Goal: Task Accomplishment & Management: Manage account settings

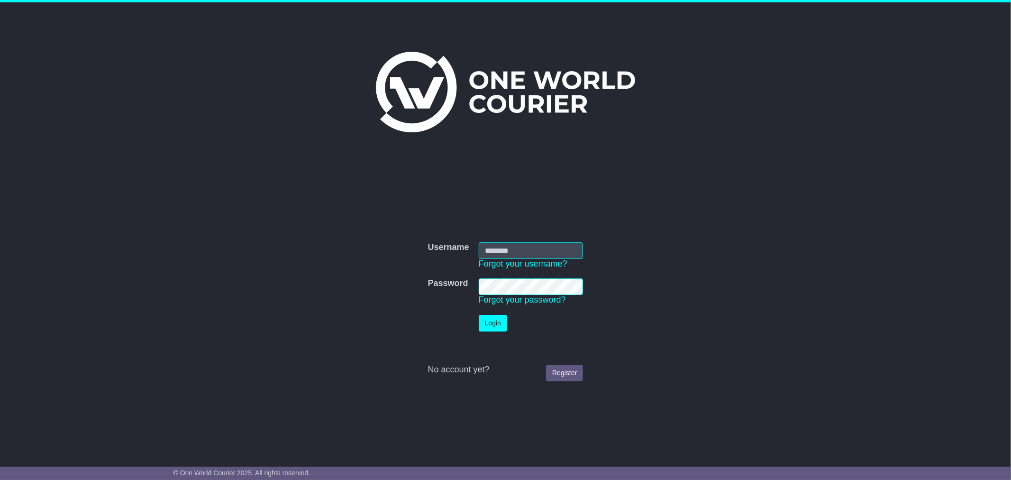
type input "**********"
click at [500, 329] on button "Login" at bounding box center [493, 323] width 28 height 17
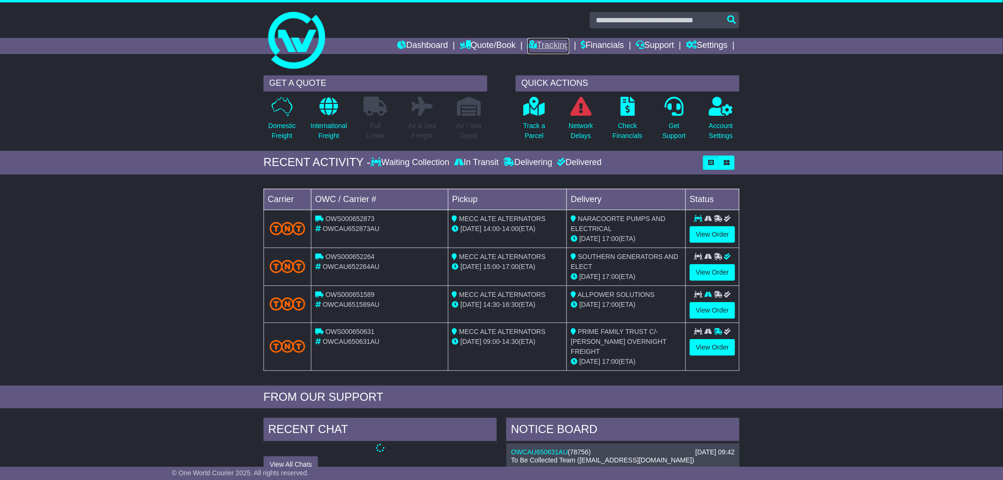
click at [541, 51] on link "Tracking" at bounding box center [548, 46] width 42 height 16
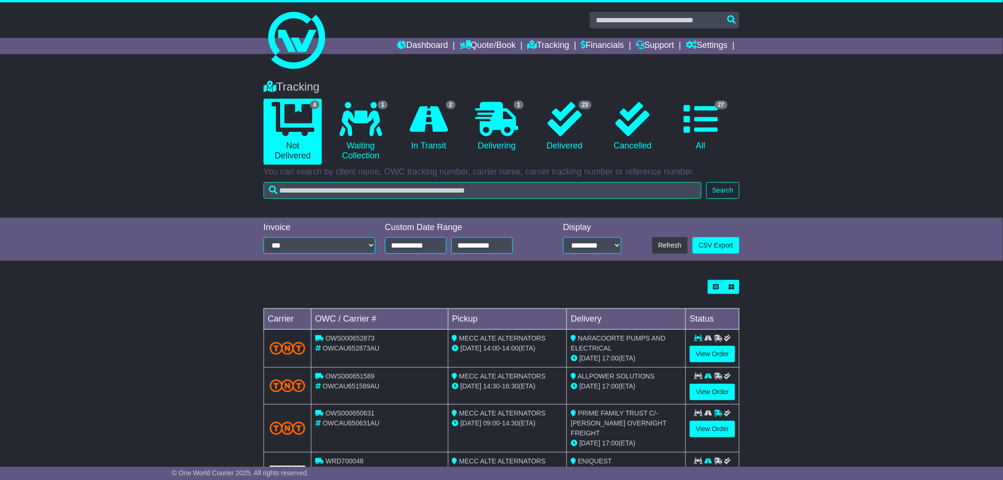
scroll to position [34, 0]
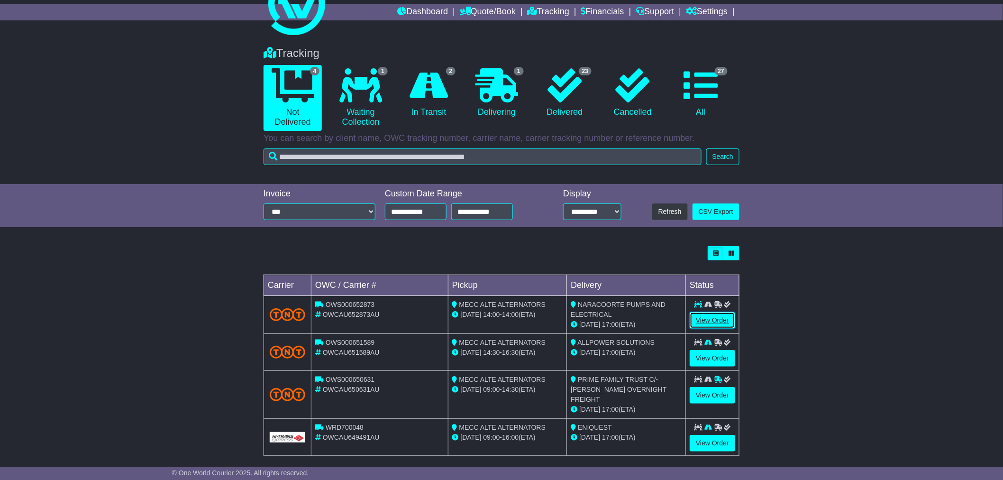
click at [712, 319] on link "View Order" at bounding box center [711, 320] width 45 height 17
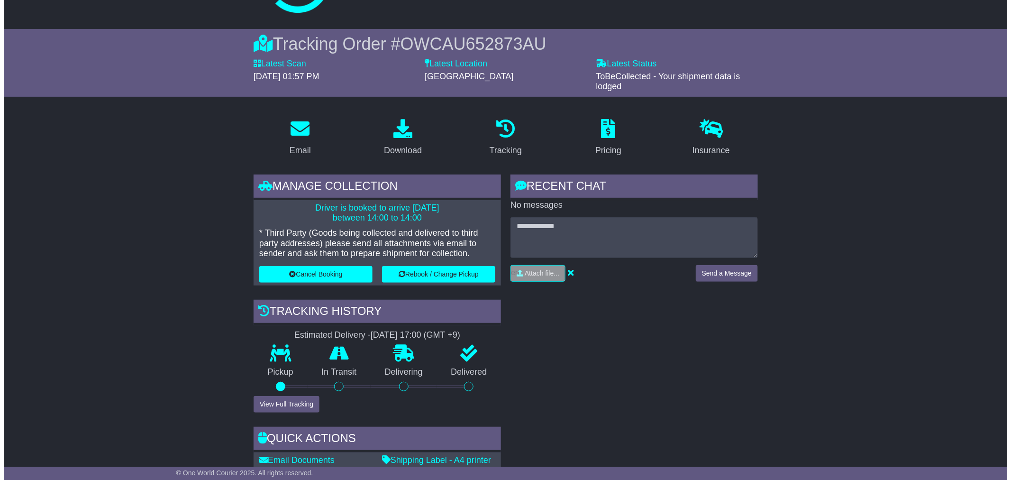
scroll to position [53, 0]
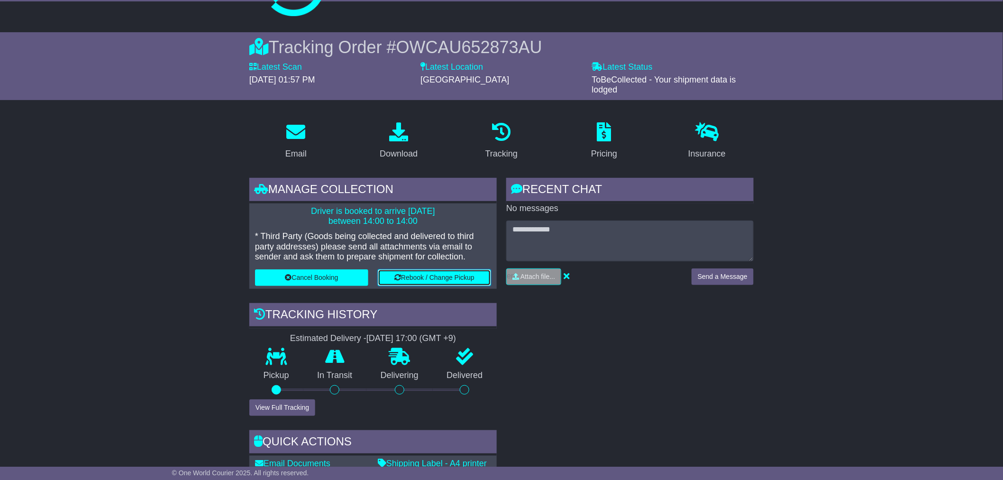
click at [406, 280] on button "Rebook / Change Pickup" at bounding box center [434, 277] width 113 height 17
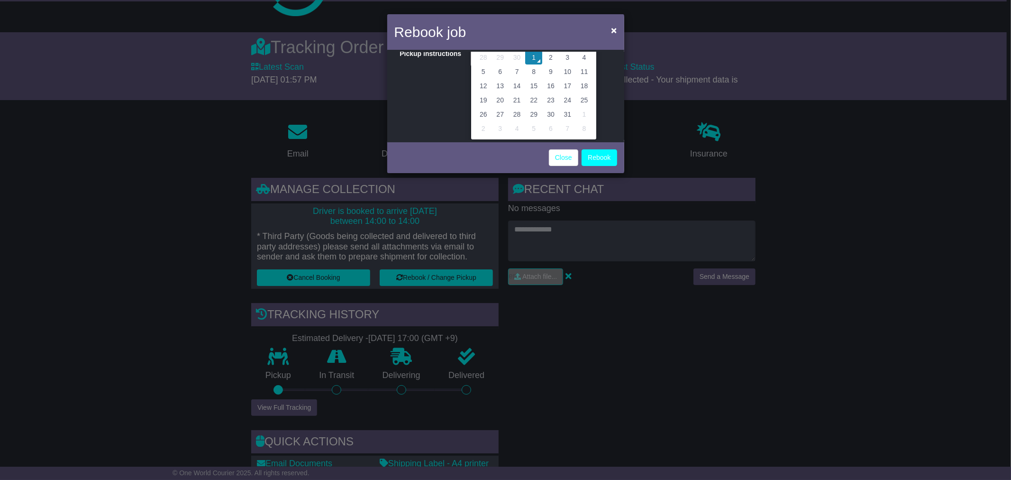
scroll to position [0, 0]
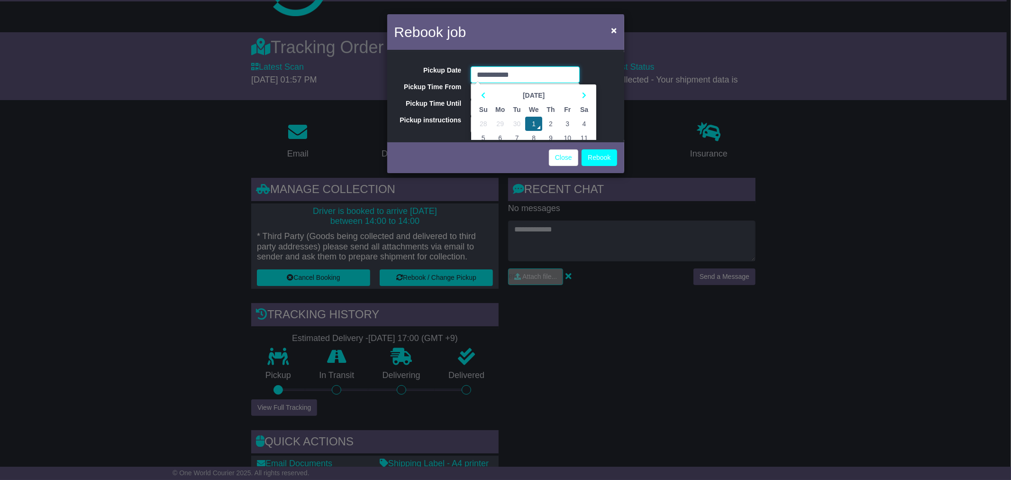
click at [537, 123] on td "1" at bounding box center [533, 124] width 17 height 14
click at [499, 89] on input "*****" at bounding box center [525, 91] width 109 height 17
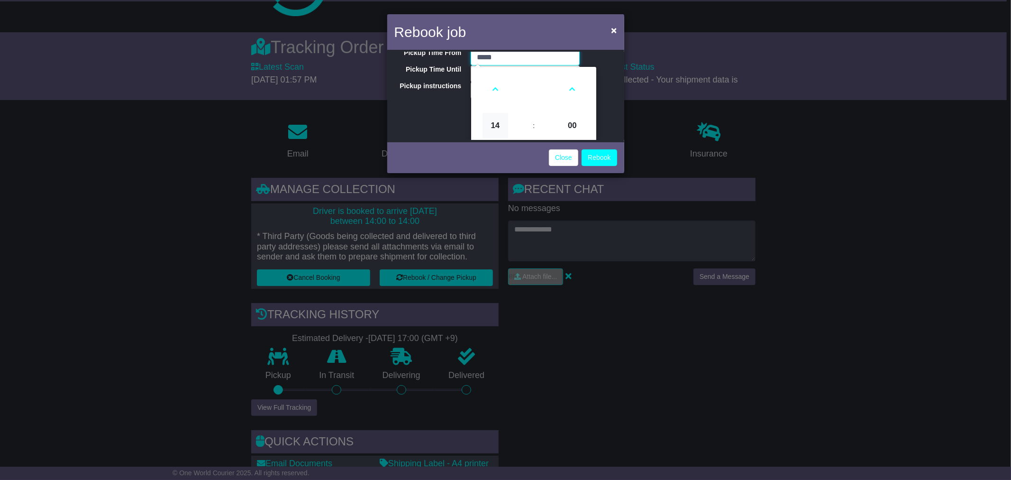
scroll to position [53, 0]
click at [495, 69] on icon at bounding box center [495, 71] width 26 height 26
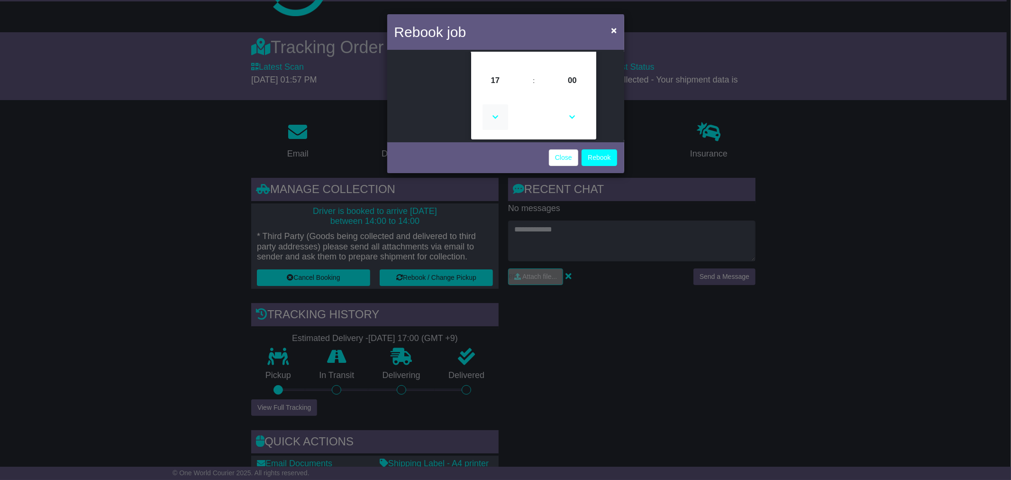
click at [496, 110] on icon at bounding box center [495, 117] width 26 height 26
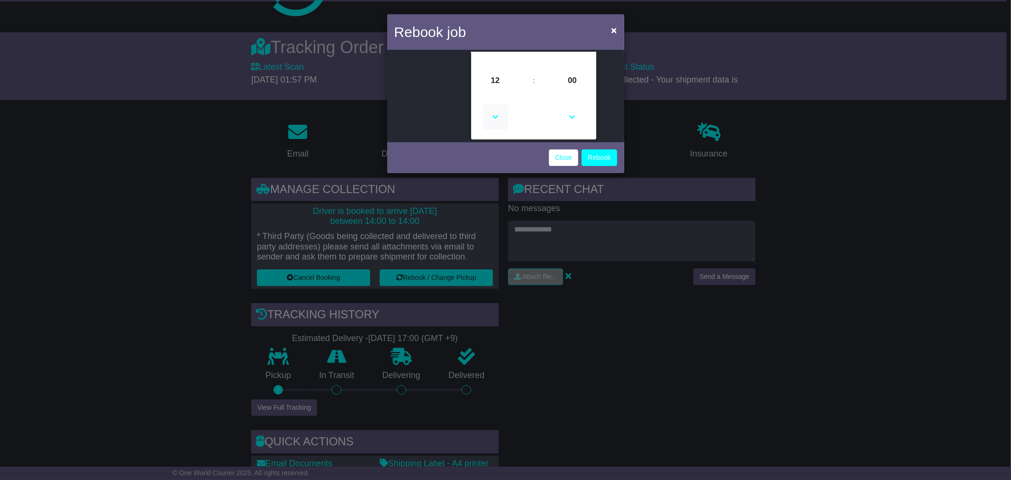
click at [496, 110] on icon at bounding box center [495, 117] width 26 height 26
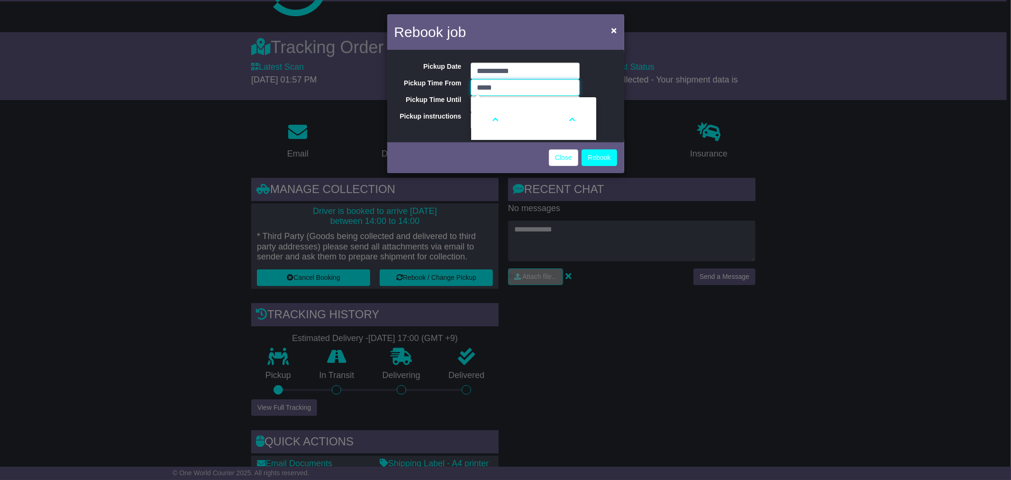
scroll to position [0, 0]
click at [496, 116] on icon at bounding box center [495, 123] width 26 height 26
type input "*****"
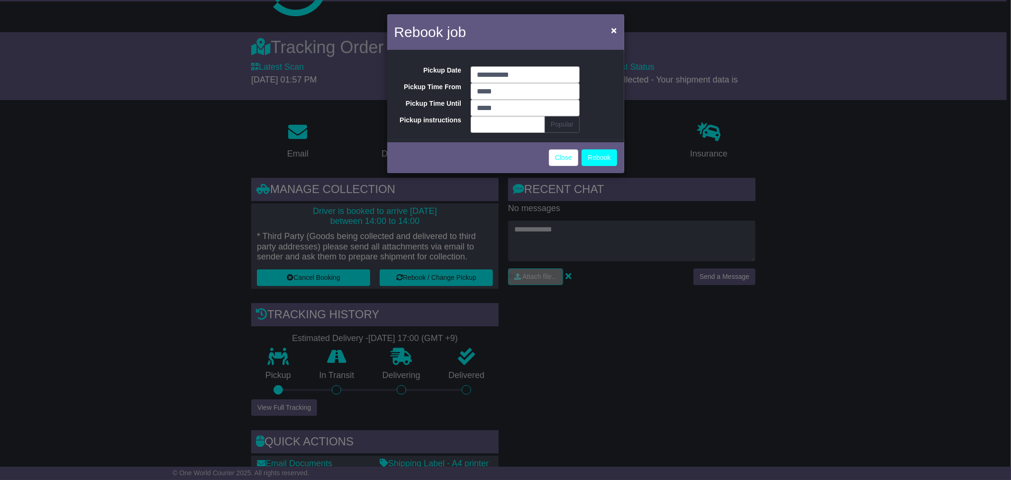
click at [595, 89] on div "**********" at bounding box center [505, 96] width 237 height 88
click at [507, 114] on input "*****" at bounding box center [525, 108] width 109 height 17
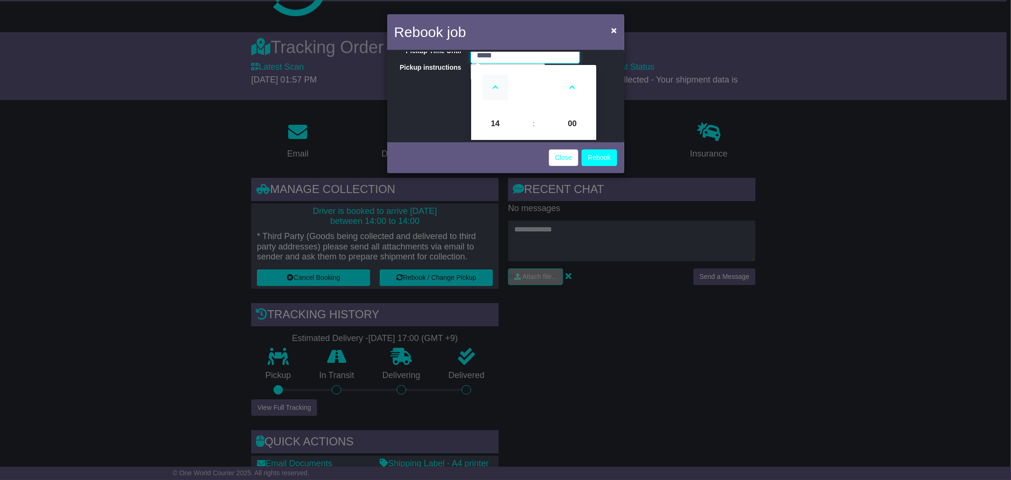
click at [493, 91] on icon at bounding box center [495, 87] width 26 height 26
click at [495, 118] on icon at bounding box center [495, 117] width 26 height 26
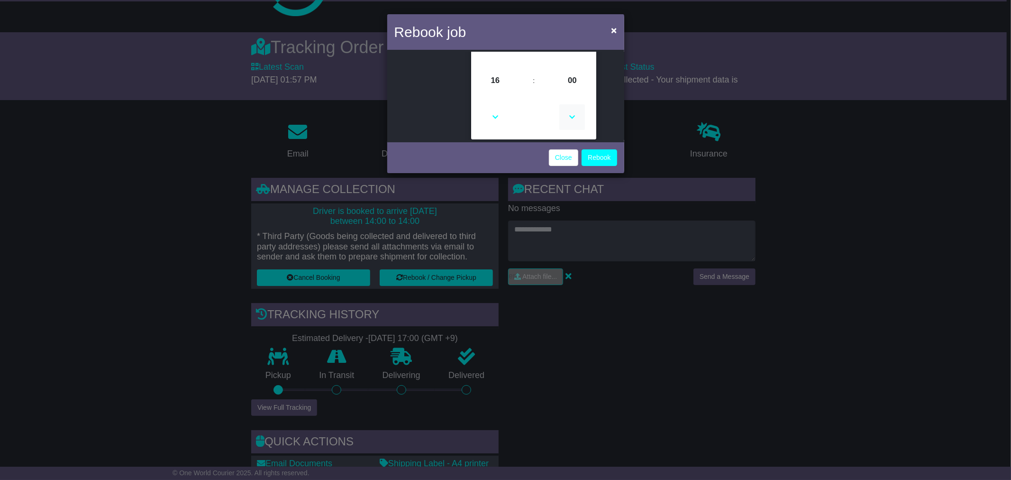
click at [576, 116] on icon at bounding box center [572, 117] width 26 height 26
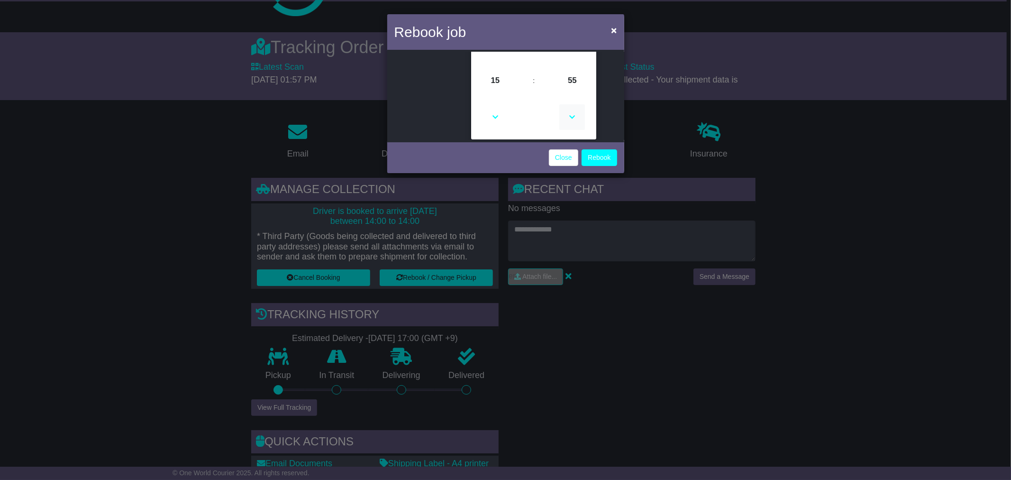
click at [576, 115] on icon at bounding box center [572, 117] width 26 height 26
click at [569, 87] on span "54" at bounding box center [572, 81] width 26 height 26
click at [434, 101] on div "**********" at bounding box center [505, 96] width 237 height 88
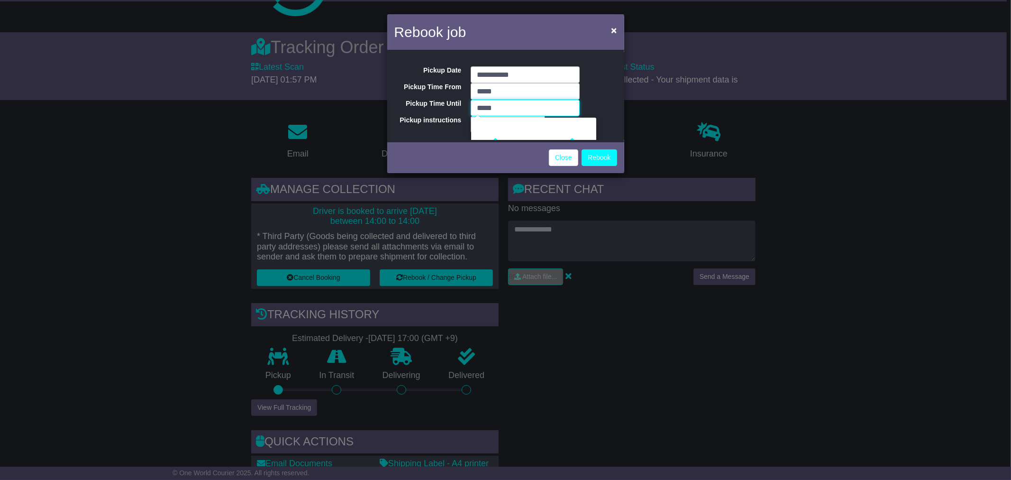
click at [482, 103] on input "*****" at bounding box center [525, 108] width 109 height 17
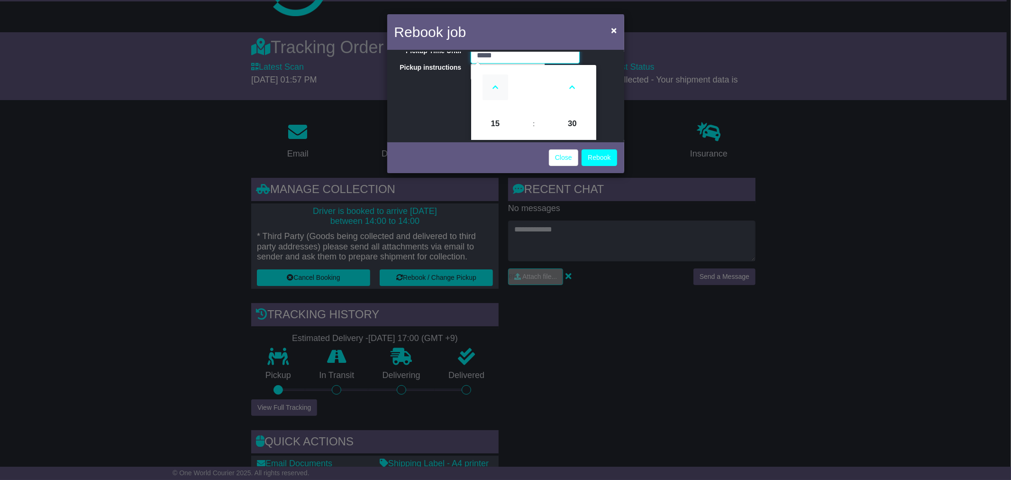
click at [496, 81] on icon at bounding box center [495, 87] width 26 height 26
type input "*****"
click at [437, 110] on div "**********" at bounding box center [505, 96] width 237 height 88
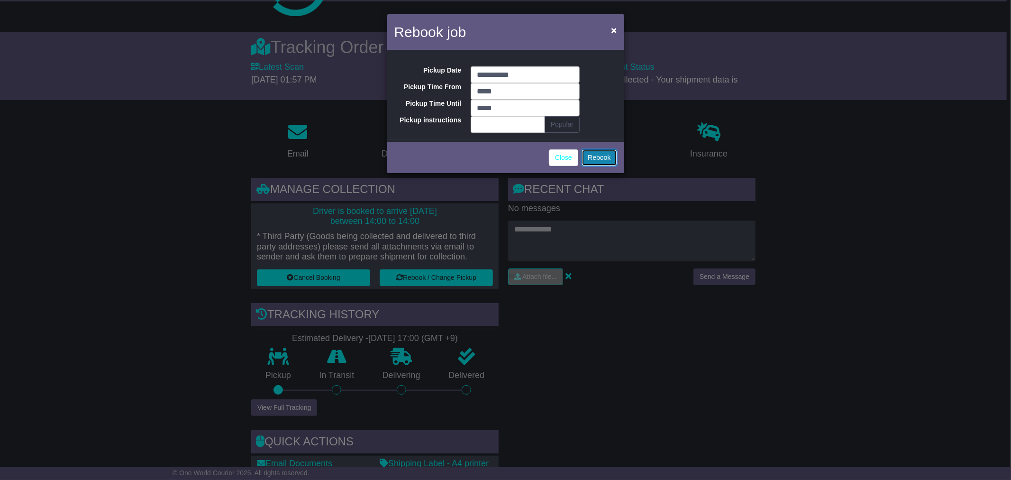
click at [609, 158] on button "Rebook" at bounding box center [598, 157] width 35 height 17
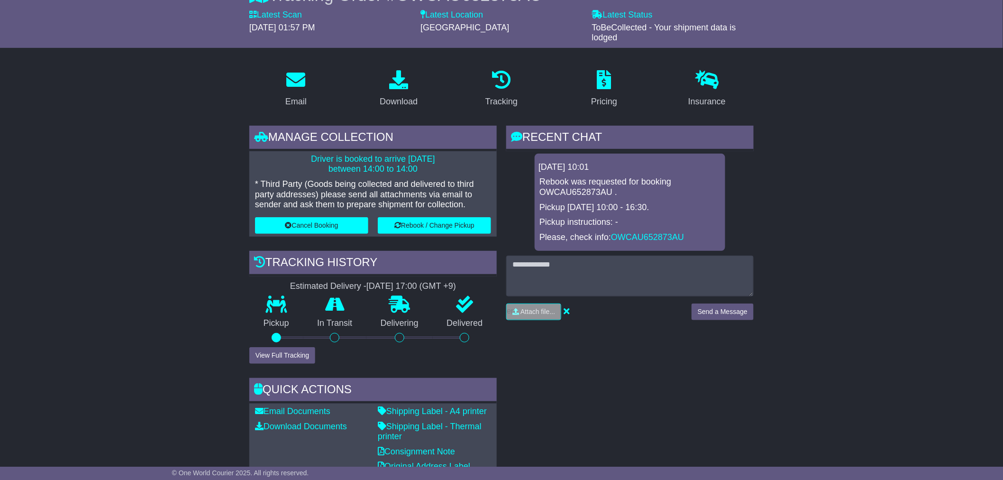
scroll to position [105, 0]
click at [281, 351] on button "View Full Tracking" at bounding box center [282, 354] width 66 height 17
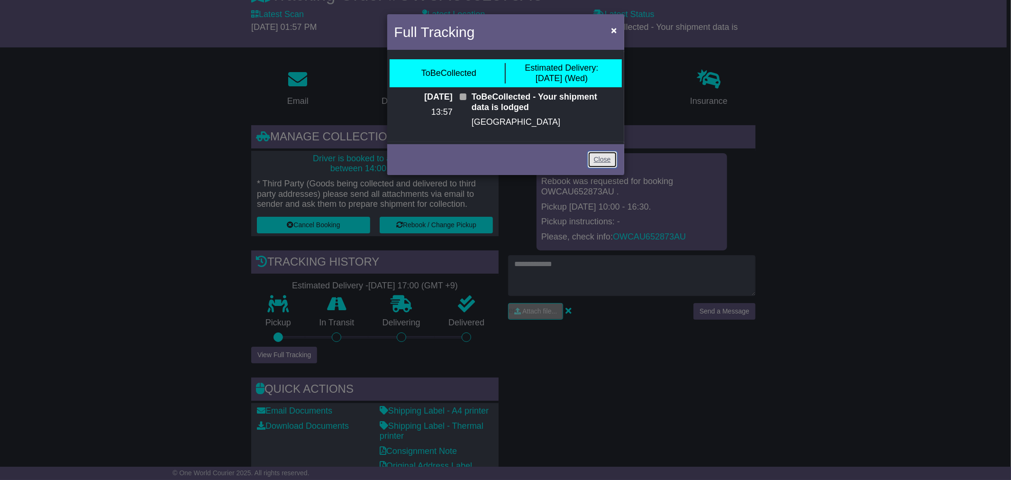
click at [605, 157] on link "Close" at bounding box center [602, 159] width 29 height 17
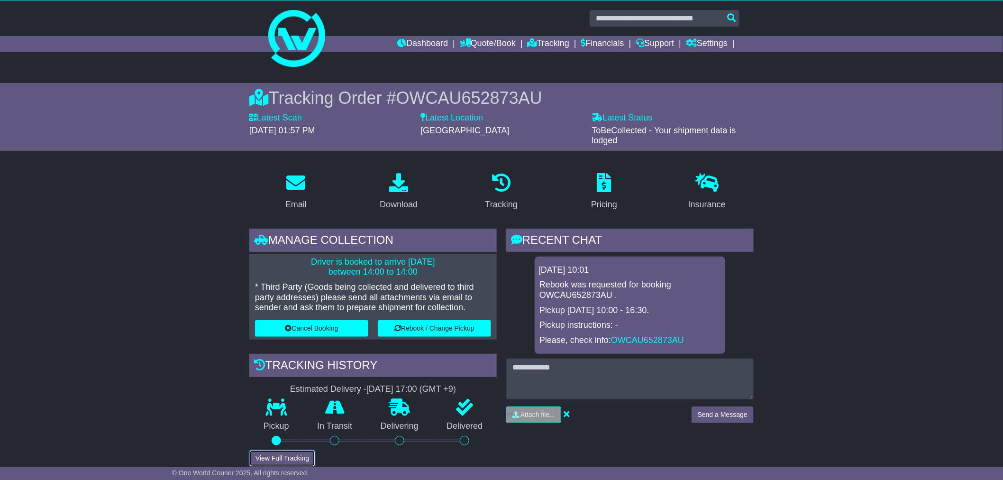
scroll to position [0, 0]
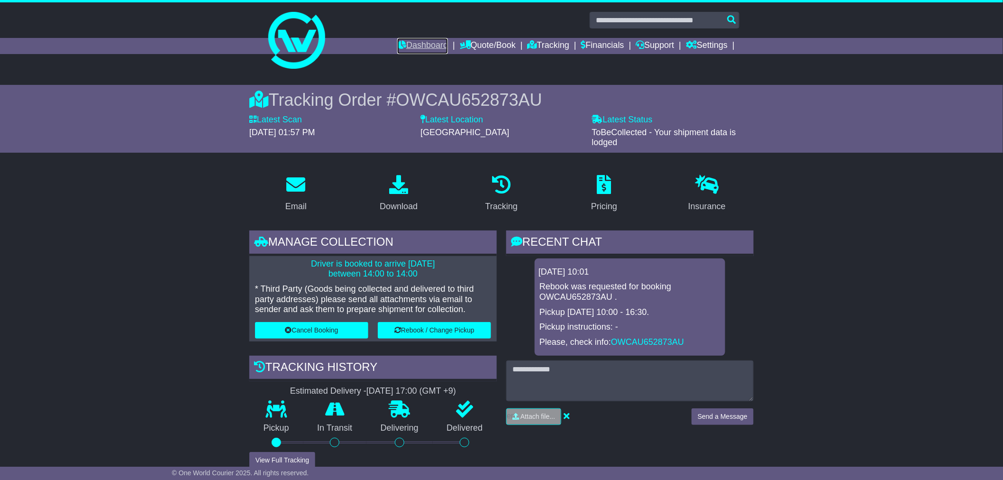
click at [406, 45] on link "Dashboard" at bounding box center [422, 46] width 51 height 16
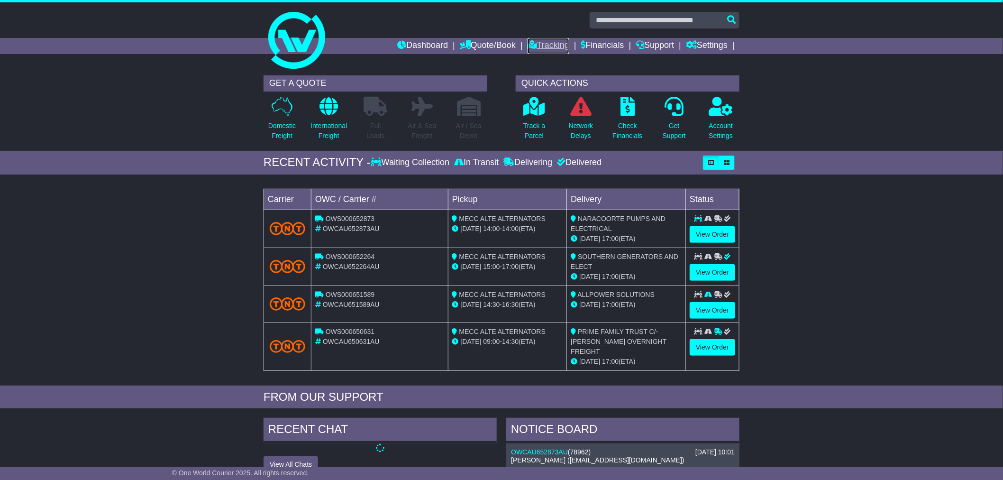
click at [531, 43] on link "Tracking" at bounding box center [548, 46] width 42 height 16
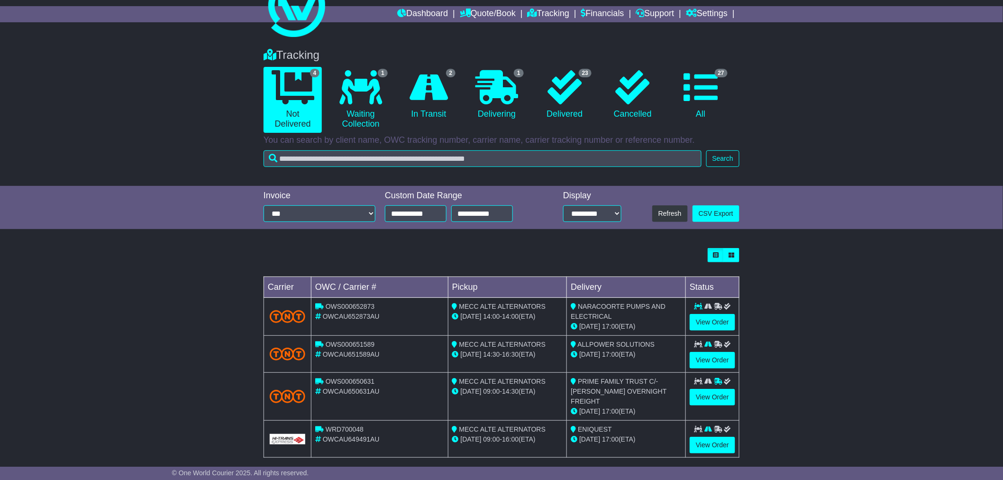
scroll to position [34, 0]
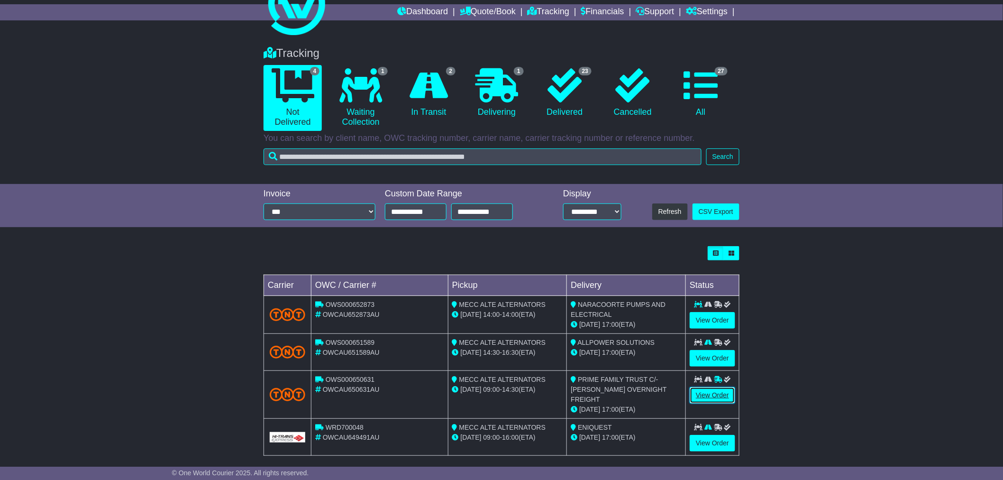
click at [699, 394] on link "View Order" at bounding box center [711, 395] width 45 height 17
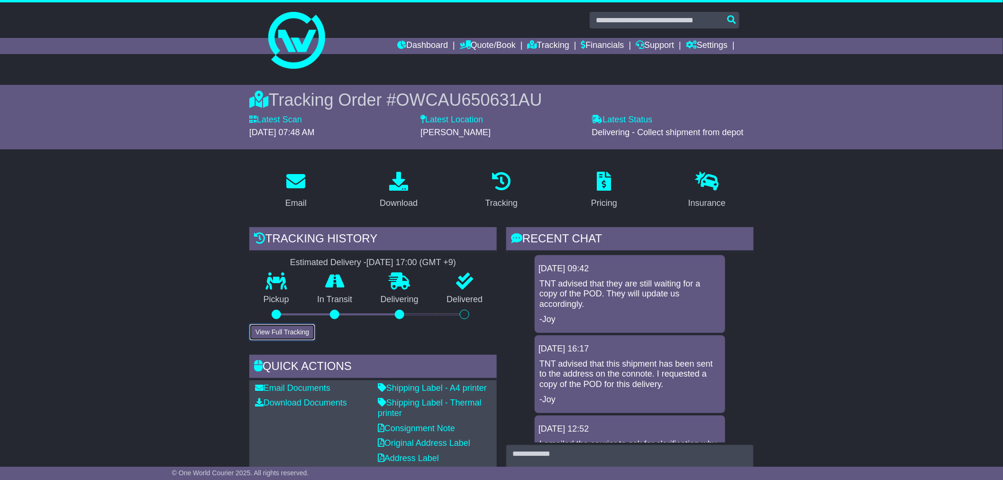
click at [302, 334] on button "View Full Tracking" at bounding box center [282, 332] width 66 height 17
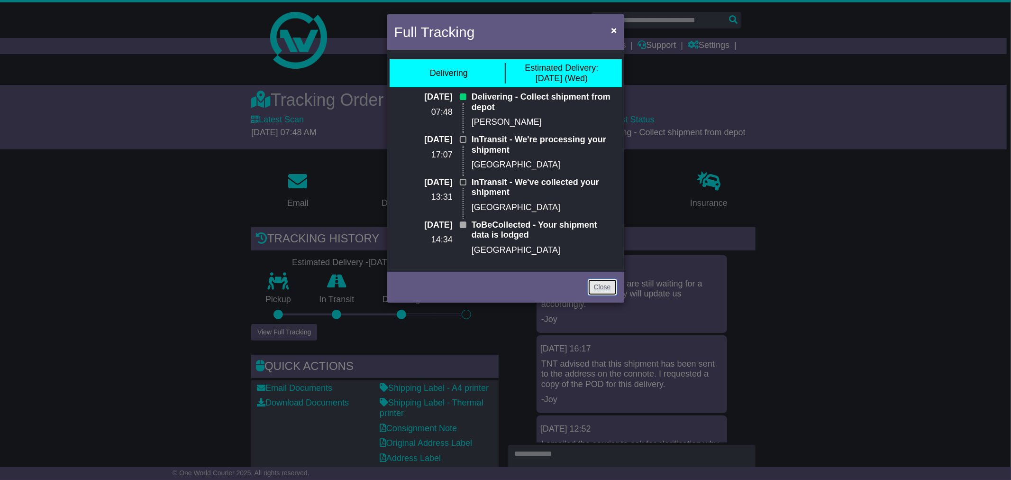
click at [594, 280] on link "Close" at bounding box center [602, 287] width 29 height 17
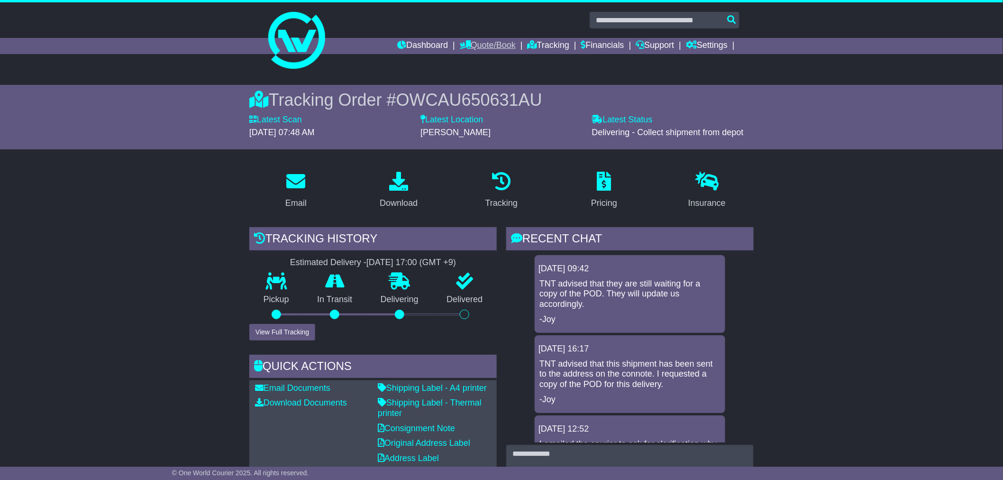
click at [480, 47] on link "Quote/Book" at bounding box center [488, 46] width 56 height 16
click at [581, 45] on icon at bounding box center [583, 44] width 5 height 9
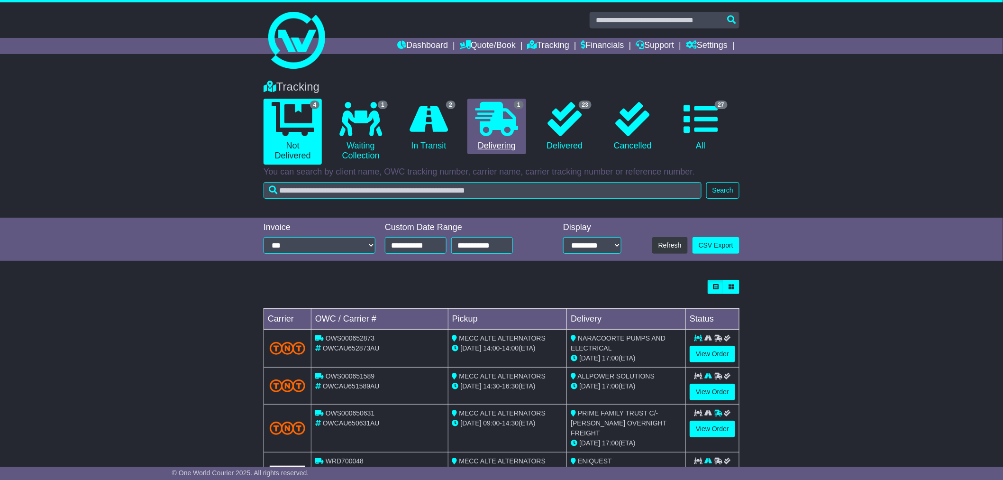
scroll to position [34, 0]
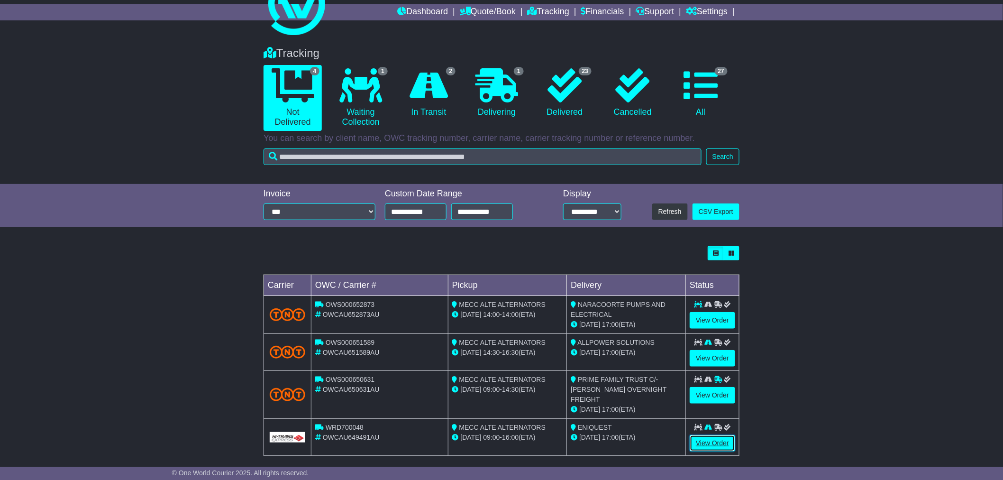
click at [716, 435] on link "View Order" at bounding box center [711, 443] width 45 height 17
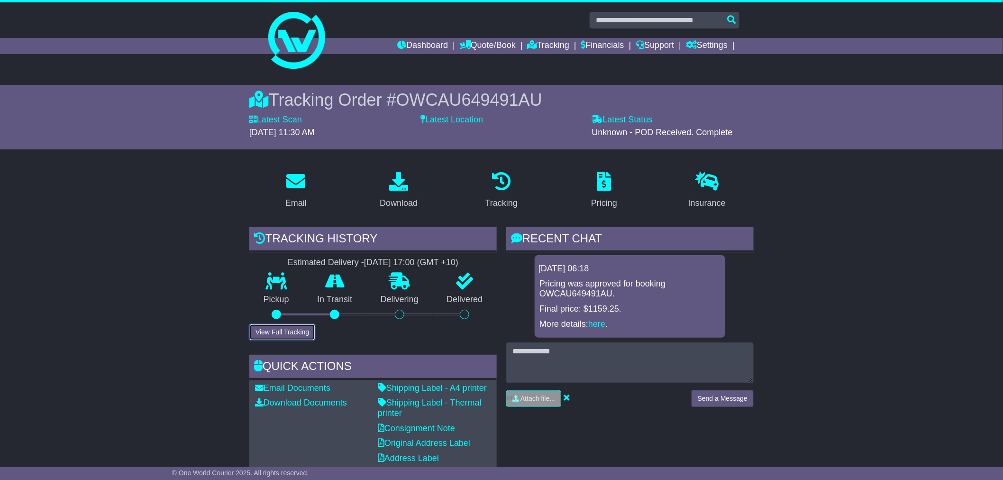
click at [310, 334] on button "View Full Tracking" at bounding box center [282, 332] width 66 height 17
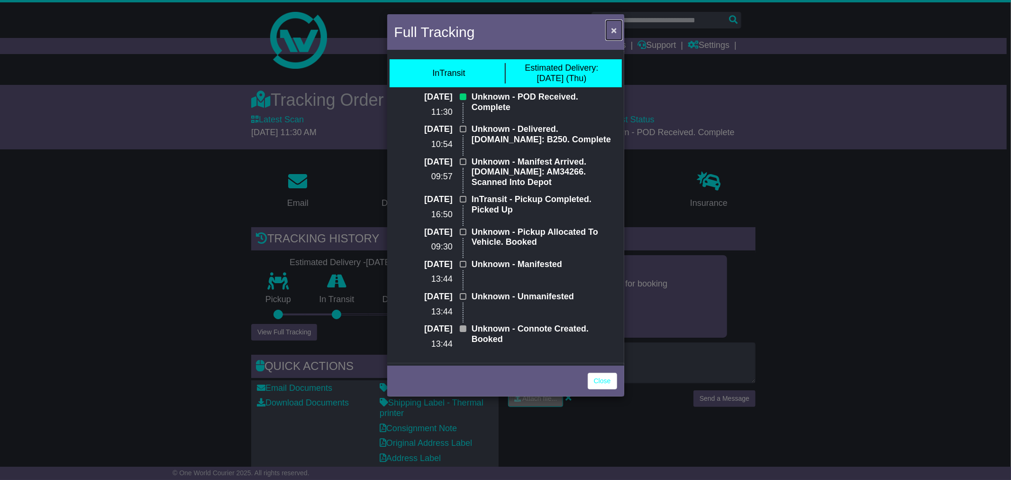
click at [614, 30] on span "×" at bounding box center [614, 30] width 6 height 11
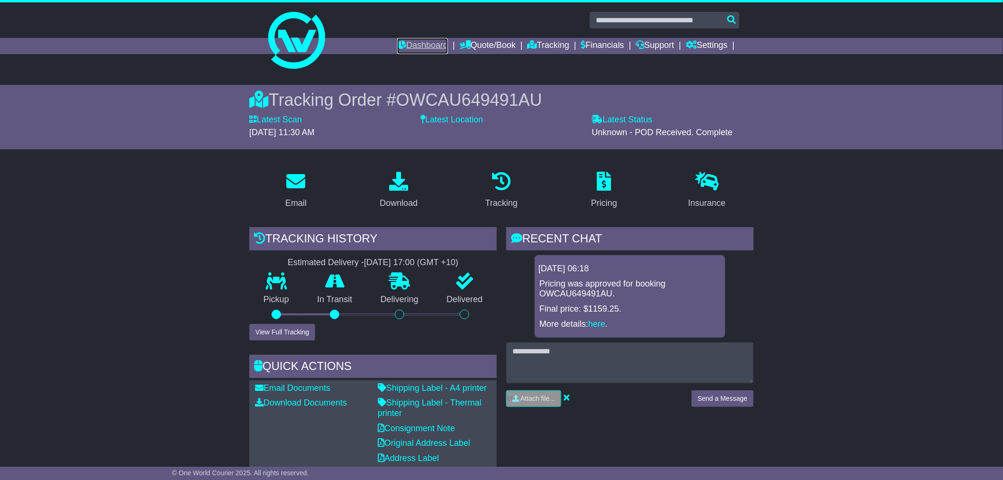
click at [430, 49] on link "Dashboard" at bounding box center [422, 46] width 51 height 16
